Goal: Transaction & Acquisition: Obtain resource

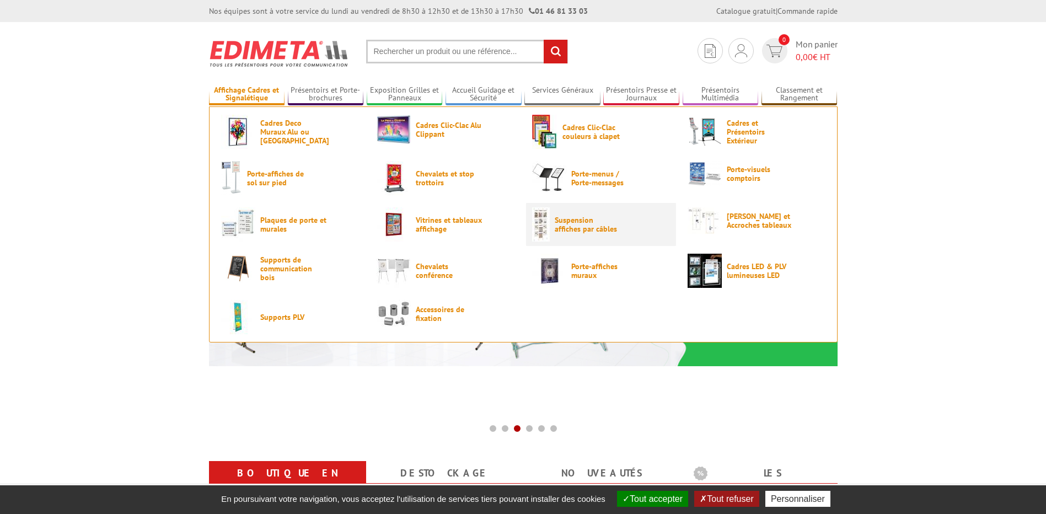
click at [588, 224] on span "Suspension affiches par câbles" at bounding box center [588, 225] width 66 height 18
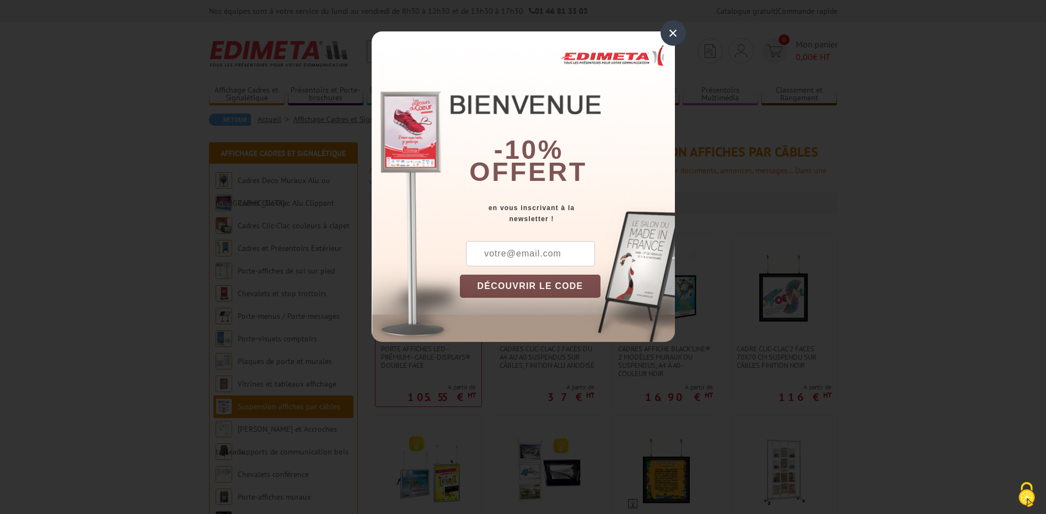
click at [512, 254] on input "text" at bounding box center [530, 253] width 129 height 25
type input "[EMAIL_ADDRESS][DOMAIN_NAME]"
click at [519, 284] on button "DÉCOUVRIR LE CODE" at bounding box center [530, 286] width 141 height 23
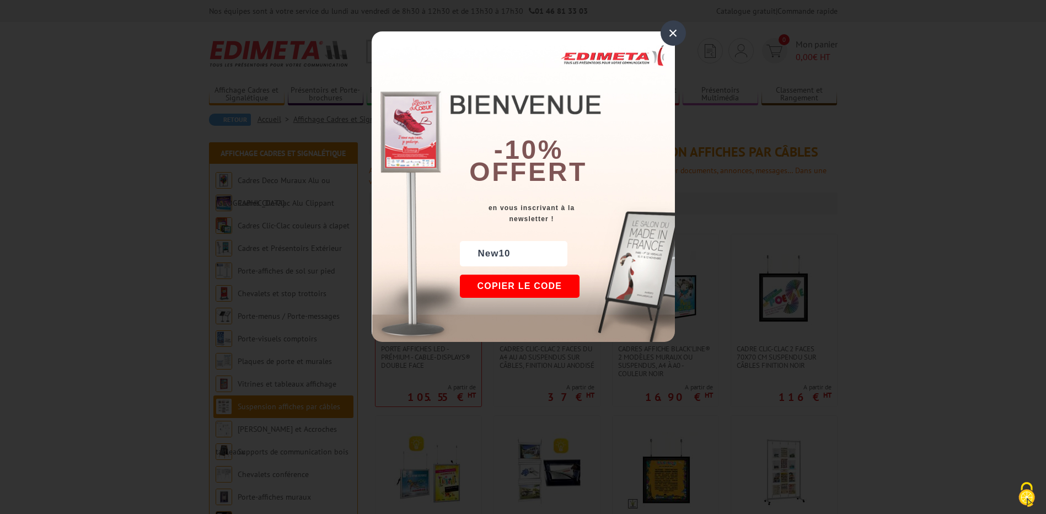
click at [671, 31] on div "×" at bounding box center [672, 32] width 25 height 25
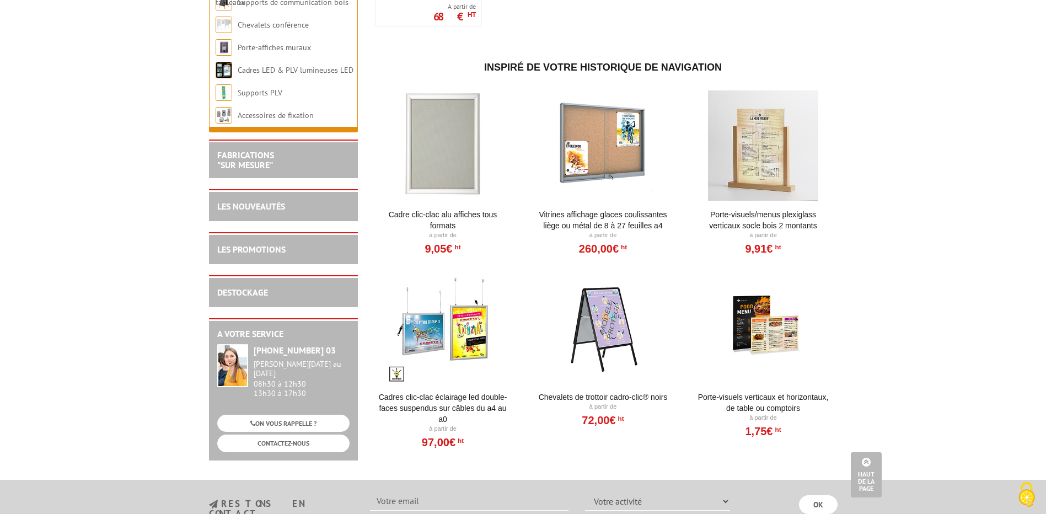
scroll to position [1323, 0]
